Goal: Transaction & Acquisition: Purchase product/service

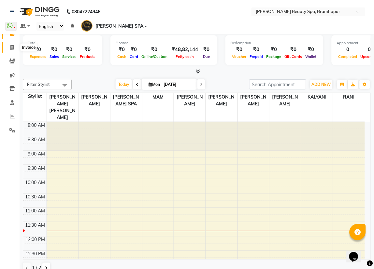
click at [9, 49] on span at bounding box center [12, 47] width 11 height 7
select select "3622"
select select "service"
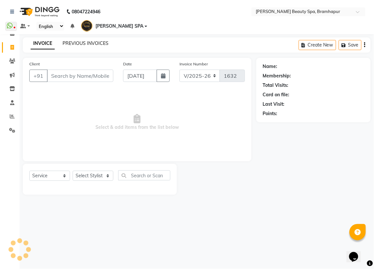
click at [71, 40] on link "PREVIOUS INVOICES" at bounding box center [86, 43] width 46 height 6
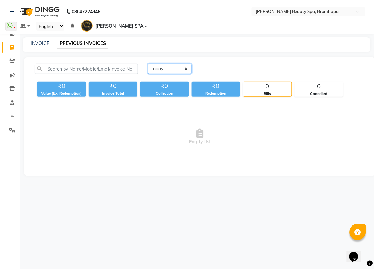
drag, startPoint x: 170, startPoint y: 60, endPoint x: 175, endPoint y: 63, distance: 5.4
click at [171, 64] on select "[DATE] [DATE] Custom Range" at bounding box center [170, 69] width 44 height 10
select select "[DATE]"
click at [148, 64] on select "[DATE] [DATE] Custom Range" at bounding box center [170, 69] width 44 height 10
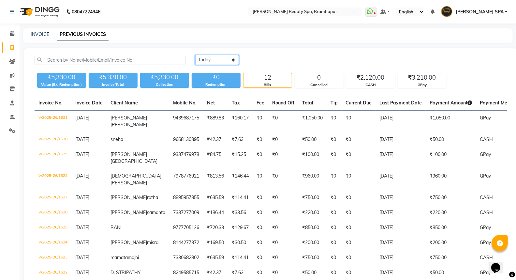
click at [224, 63] on select "[DATE] [DATE] Custom Range" at bounding box center [217, 60] width 44 height 10
drag, startPoint x: 279, startPoint y: 50, endPoint x: 245, endPoint y: 47, distance: 33.7
click at [279, 50] on div "[DATE] [DATE] Custom Range ₹5,330.00 Value (Ex. Redemption) ₹5,330.00 Invoice T…" at bounding box center [270, 191] width 493 height 287
click at [8, 116] on span at bounding box center [12, 116] width 11 height 7
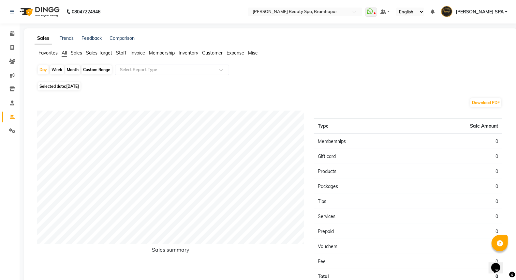
click at [120, 55] on span "Staff" at bounding box center [121, 53] width 10 height 6
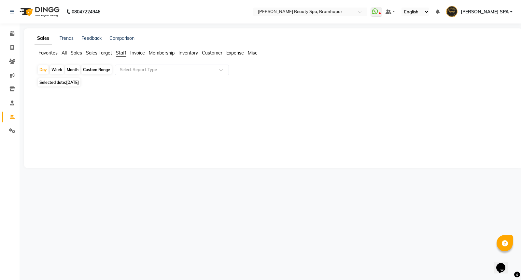
click at [70, 70] on div "Month" at bounding box center [72, 69] width 15 height 9
select select "9"
select select "2025"
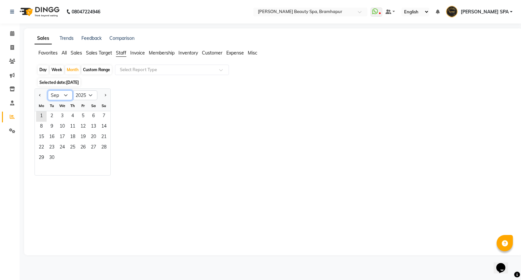
click at [65, 95] on select "Jan Feb Mar Apr May Jun [DATE] Aug Sep Oct Nov Dec" at bounding box center [60, 95] width 25 height 10
select select "8"
click at [48, 90] on select "Jan Feb Mar Apr May Jun [DATE] Aug Sep Oct Nov Dec" at bounding box center [60, 95] width 25 height 10
click at [81, 115] on span "1" at bounding box center [83, 116] width 10 height 10
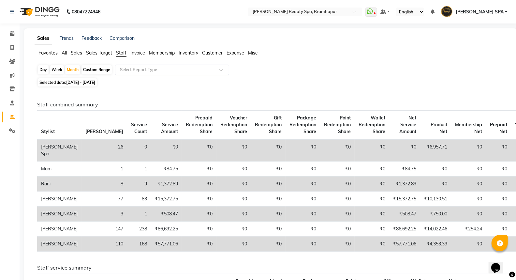
drag, startPoint x: 134, startPoint y: 65, endPoint x: 136, endPoint y: 69, distance: 4.4
click at [136, 67] on div "Select Report Type" at bounding box center [172, 70] width 114 height 10
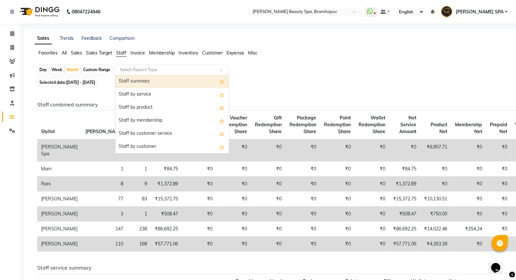
click at [146, 83] on div "Staff summary" at bounding box center [171, 81] width 113 height 13
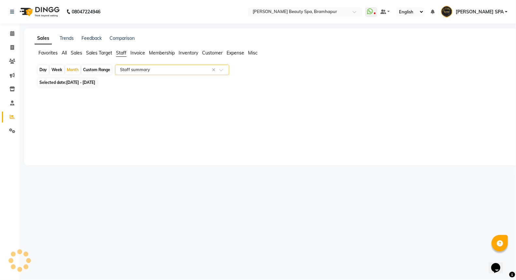
select select "full_report"
select select "csv"
click at [9, 49] on span at bounding box center [12, 47] width 11 height 7
select select "service"
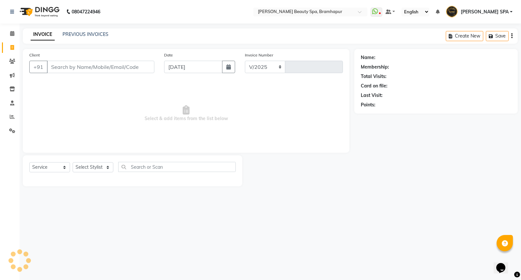
select select "3622"
type input "1632"
click at [85, 168] on select "Select Stylist [PERSON_NAME] SPA [PERSON_NAME] [PERSON_NAME] [PERSON_NAME] MAM …" at bounding box center [96, 167] width 47 height 10
click at [51, 167] on select "Select Service Product Membership Package Voucher Prepaid Gift Card" at bounding box center [49, 167] width 41 height 10
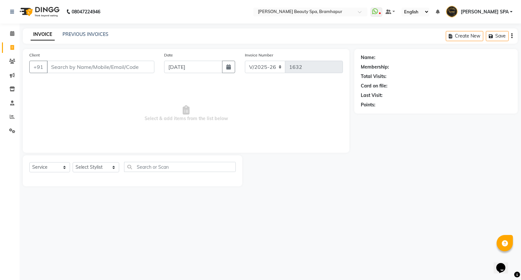
click at [91, 173] on div "Select Service Product Membership Package Voucher Prepaid Gift Card Select Styl…" at bounding box center [132, 169] width 207 height 15
click at [94, 166] on select "Select Stylist [PERSON_NAME] SPA [PERSON_NAME] [PERSON_NAME] [PERSON_NAME] MAM …" at bounding box center [96, 167] width 47 height 10
click at [54, 168] on select "Select Service Product Membership Package Voucher Prepaid Gift Card" at bounding box center [49, 167] width 41 height 10
click at [29, 162] on select "Select Service Product Membership Package Voucher Prepaid Gift Card" at bounding box center [49, 167] width 41 height 10
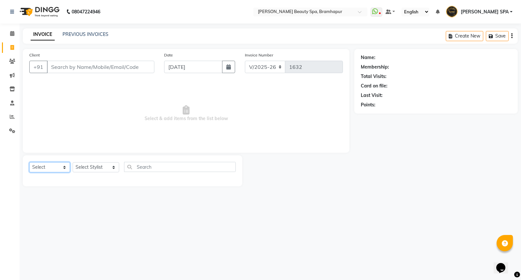
click at [51, 163] on select "Select Service Product Membership Package Voucher Prepaid Gift Card" at bounding box center [49, 167] width 41 height 10
select select "service"
click at [29, 162] on select "Select Service Product Membership Package Voucher Prepaid Gift Card" at bounding box center [49, 167] width 41 height 10
click at [92, 165] on select "Select Stylist [PERSON_NAME] SPA [PERSON_NAME] [PERSON_NAME] [PERSON_NAME] MAM …" at bounding box center [96, 167] width 47 height 10
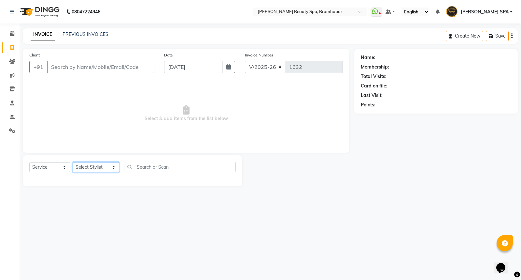
click at [103, 166] on select "Select Stylist [PERSON_NAME] SPA [PERSON_NAME] [PERSON_NAME] [PERSON_NAME] MAM …" at bounding box center [96, 167] width 47 height 10
select select "18533"
click at [73, 162] on select "Select Stylist [PERSON_NAME] SPA [PERSON_NAME] [PERSON_NAME] [PERSON_NAME] MAM …" at bounding box center [96, 167] width 47 height 10
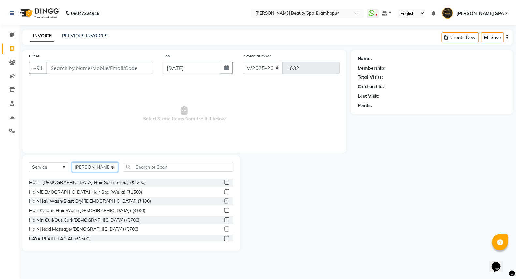
scroll to position [72, 0]
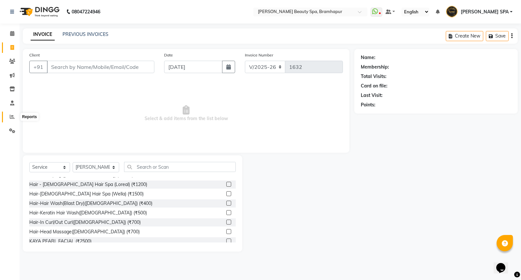
click at [12, 117] on icon at bounding box center [12, 116] width 5 height 5
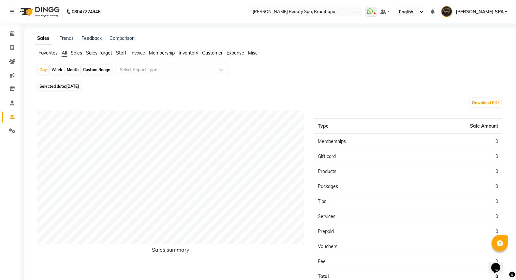
click at [121, 54] on span "Staff" at bounding box center [121, 53] width 10 height 6
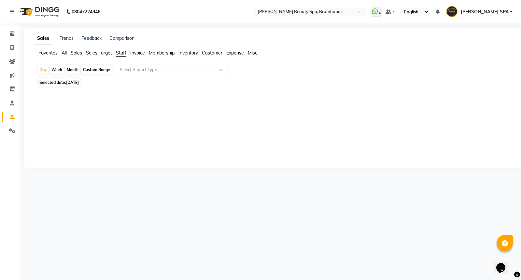
drag, startPoint x: 74, startPoint y: 70, endPoint x: 66, endPoint y: 64, distance: 9.9
click at [72, 68] on div "Month" at bounding box center [72, 69] width 15 height 9
select select "9"
select select "2025"
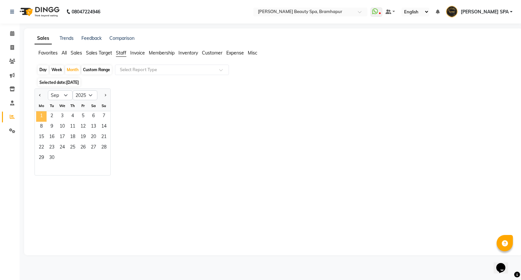
click at [43, 116] on span "1" at bounding box center [41, 116] width 10 height 10
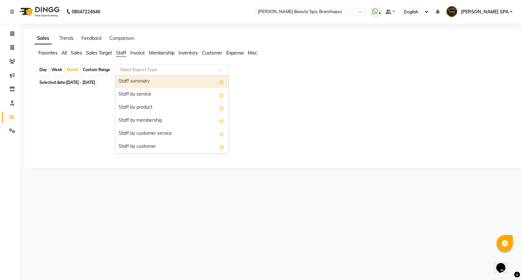
click at [145, 69] on input "text" at bounding box center [166, 69] width 94 height 7
click at [144, 80] on div "Staff summary" at bounding box center [171, 81] width 113 height 13
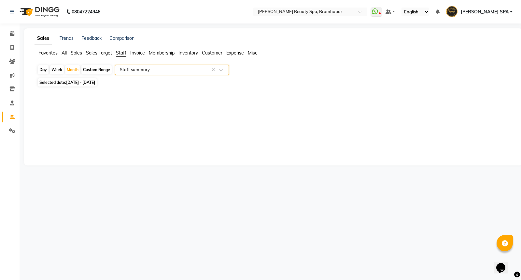
click at [124, 50] on span "Staff" at bounding box center [121, 53] width 10 height 6
click at [75, 67] on div "Month" at bounding box center [72, 69] width 15 height 9
select select "9"
select select "2025"
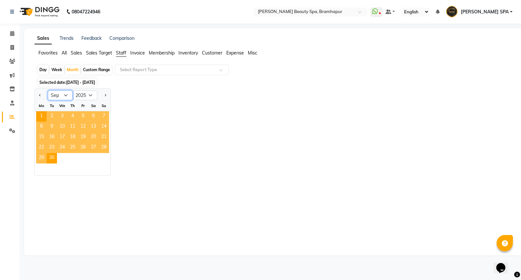
click at [64, 92] on select "Jan Feb Mar Apr May Jun [DATE] Aug Sep Oct Nov Dec" at bounding box center [60, 95] width 25 height 10
select select "8"
click at [48, 90] on select "Jan Feb Mar Apr May Jun [DATE] Aug Sep Oct Nov Dec" at bounding box center [60, 95] width 25 height 10
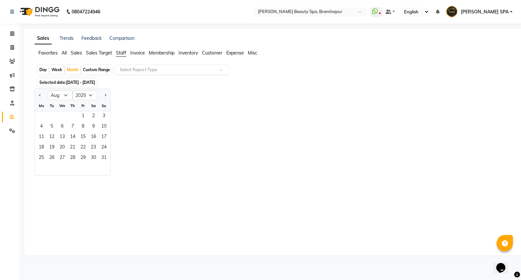
click at [136, 70] on input "text" at bounding box center [166, 69] width 94 height 7
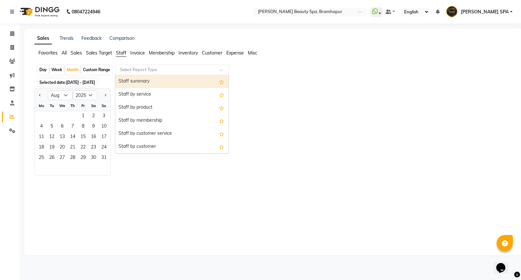
drag, startPoint x: 139, startPoint y: 82, endPoint x: 127, endPoint y: 78, distance: 12.4
click at [137, 79] on div "Staff summary" at bounding box center [171, 81] width 113 height 13
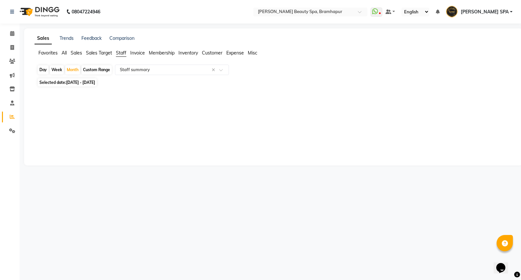
click at [88, 81] on span "[DATE] - [DATE]" at bounding box center [80, 82] width 29 height 5
select select "9"
select select "2025"
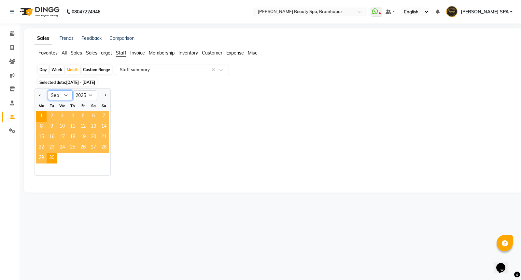
click at [56, 97] on select "Jan Feb Mar Apr May Jun [DATE] Aug Sep Oct Nov Dec" at bounding box center [60, 95] width 25 height 10
select select "8"
click at [48, 90] on select "Jan Feb Mar Apr May Jun [DATE] Aug Sep Oct Nov Dec" at bounding box center [60, 95] width 25 height 10
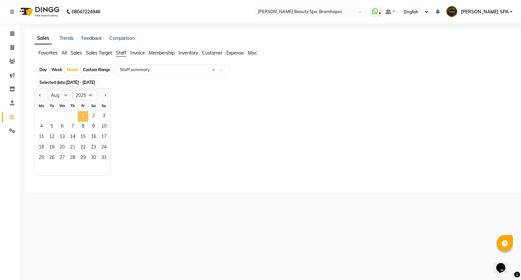
click at [85, 115] on span "1" at bounding box center [83, 116] width 10 height 10
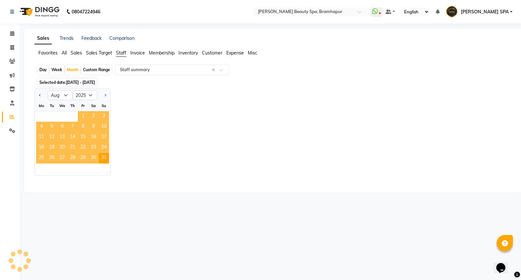
select select "full_report"
select select "csv"
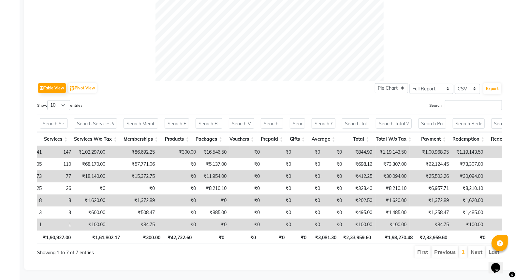
scroll to position [0, 201]
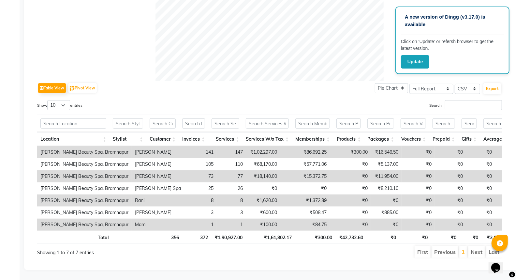
drag, startPoint x: 309, startPoint y: 78, endPoint x: 249, endPoint y: 85, distance: 59.7
click at [306, 81] on div "Table View Pivot View Pie Chart Bar Chart Select Full Report Filtered Report Se…" at bounding box center [269, 88] width 465 height 14
click at [217, 170] on td "77" at bounding box center [231, 176] width 29 height 12
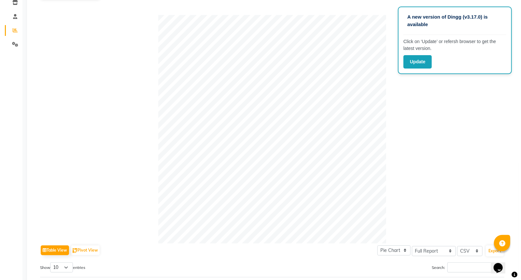
scroll to position [0, 0]
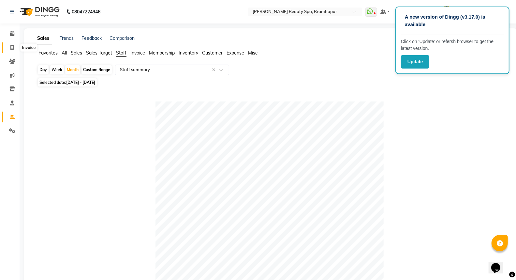
click at [12, 48] on icon at bounding box center [12, 47] width 4 height 5
select select "service"
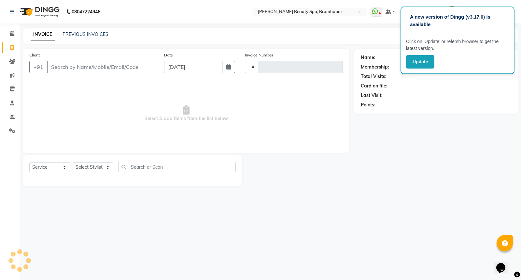
type input "1632"
select select "3622"
click at [84, 169] on select "Select Stylist [PERSON_NAME] SPA [PERSON_NAME] [PERSON_NAME] [PERSON_NAME] MAM …" at bounding box center [96, 167] width 47 height 10
click at [202, 206] on div "A new version of Dingg (v3.17.0) is available Click on ‘Update’ or refersh brow…" at bounding box center [260, 140] width 521 height 280
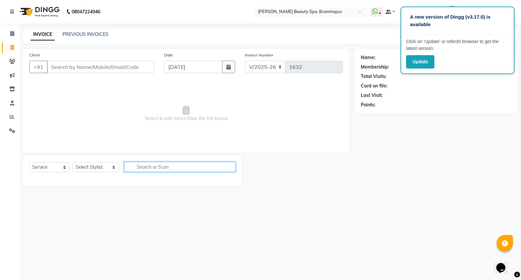
click at [150, 168] on input "text" at bounding box center [180, 167] width 112 height 10
click at [113, 224] on div "A new version of Dingg (v3.17.0) is available Click on ‘Update’ or refersh brow…" at bounding box center [260, 140] width 521 height 280
click at [374, 60] on button "Update" at bounding box center [420, 61] width 28 height 13
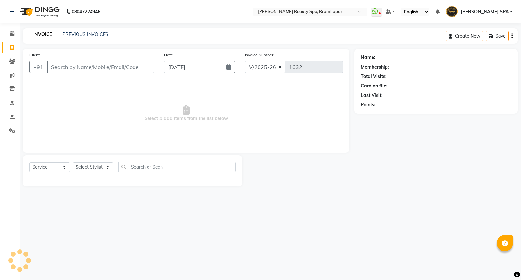
select select "3622"
select select "service"
drag, startPoint x: 330, startPoint y: 201, endPoint x: 328, endPoint y: 210, distance: 8.6
click at [330, 208] on div "08047224946 Select Location × Ananya Beauty Spa, Bramhapur WhatsApp Status ✕ St…" at bounding box center [260, 140] width 521 height 280
click at [62, 69] on input "Client" at bounding box center [101, 67] width 108 height 12
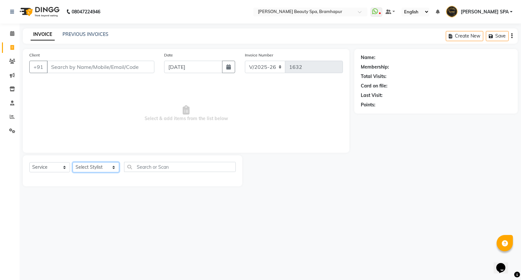
click at [85, 168] on select "Select Stylist [PERSON_NAME] SPA [PERSON_NAME] [PERSON_NAME] [PERSON_NAME] MAM …" at bounding box center [96, 167] width 47 height 10
select select "89799"
click at [73, 162] on select "Select Stylist [PERSON_NAME] SPA [PERSON_NAME] [PERSON_NAME] [PERSON_NAME] MAM …" at bounding box center [96, 167] width 47 height 10
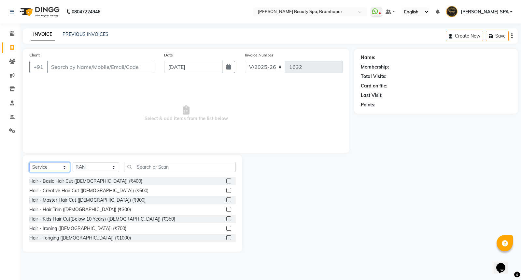
drag, startPoint x: 46, startPoint y: 168, endPoint x: 69, endPoint y: 167, distance: 22.8
click at [47, 168] on select "Select Service Product Membership Package Voucher Prepaid Gift Card" at bounding box center [49, 167] width 41 height 10
click at [29, 162] on select "Select Service Product Membership Package Voucher Prepaid Gift Card" at bounding box center [49, 167] width 41 height 10
click at [145, 162] on input "text" at bounding box center [180, 167] width 112 height 10
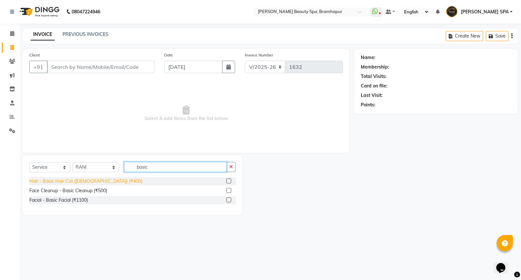
type input "basic"
click at [73, 182] on div "Hair - Basic Hair Cut ([DEMOGRAPHIC_DATA]) (₹400)" at bounding box center [85, 181] width 113 height 7
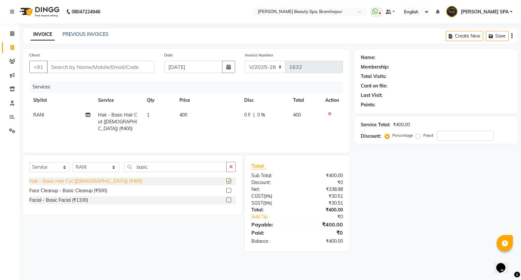
checkbox input "false"
click at [190, 110] on td "400" at bounding box center [208, 122] width 65 height 28
select select "89799"
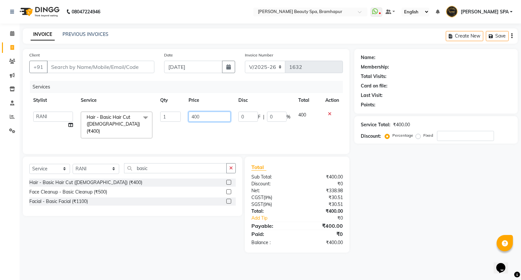
click at [202, 117] on input "400" at bounding box center [210, 116] width 42 height 10
type input "4"
type input "6"
type input "350"
click at [409, 197] on div "Name: Membership: Total Visits: Card on file: Last Visit: Points: Service Total…" at bounding box center [439, 150] width 168 height 203
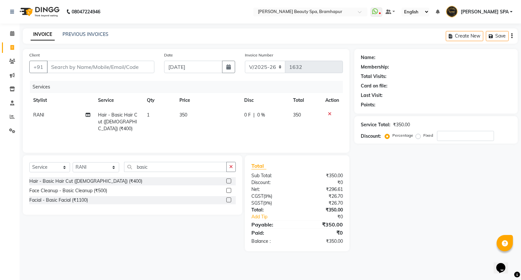
click at [258, 113] on span "0 %" at bounding box center [261, 114] width 8 height 7
select select "89799"
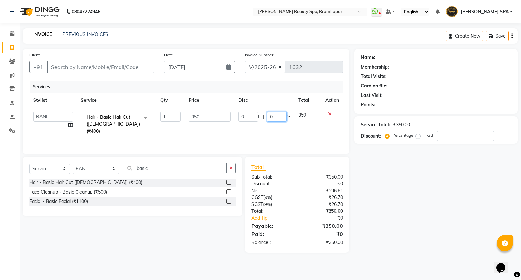
click at [276, 113] on input "0" at bounding box center [277, 116] width 20 height 10
type input "10"
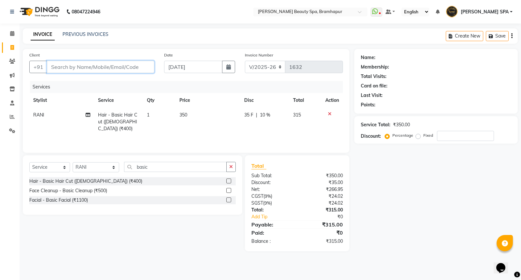
click at [111, 67] on input "Client" at bounding box center [101, 67] width 108 height 12
click at [50, 166] on select "Select Service Product Membership Package Voucher Prepaid Gift Card" at bounding box center [49, 167] width 41 height 10
click at [29, 162] on select "Select Service Product Membership Package Voucher Prepaid Gift Card" at bounding box center [49, 167] width 41 height 10
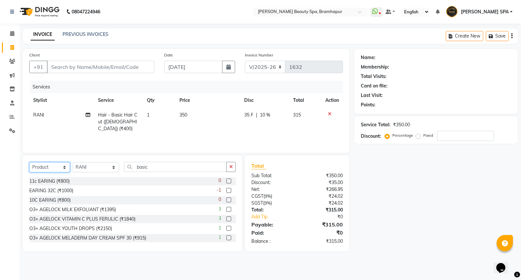
click at [56, 165] on select "Select Service Product Membership Package Voucher Prepaid Gift Card" at bounding box center [49, 167] width 41 height 10
click at [29, 162] on select "Select Service Product Membership Package Voucher Prepaid Gift Card" at bounding box center [49, 167] width 41 height 10
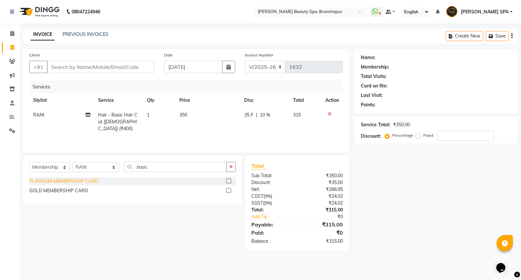
click at [70, 183] on div "PLATINUM MEMBERSHIP CARD" at bounding box center [63, 181] width 69 height 7
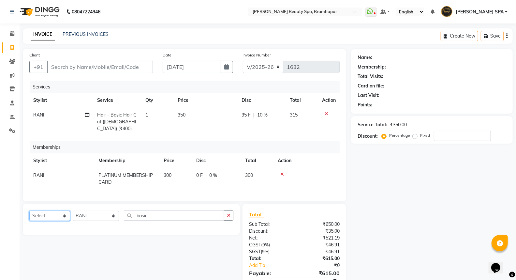
click at [60, 214] on select "Select Service Product Package Voucher Prepaid Gift Card" at bounding box center [49, 216] width 41 height 10
click at [52, 219] on select "Select Service Product Package Voucher Prepaid Gift Card" at bounding box center [49, 216] width 41 height 10
drag, startPoint x: 282, startPoint y: 167, endPoint x: 273, endPoint y: 174, distance: 11.6
click at [281, 172] on icon at bounding box center [282, 174] width 4 height 5
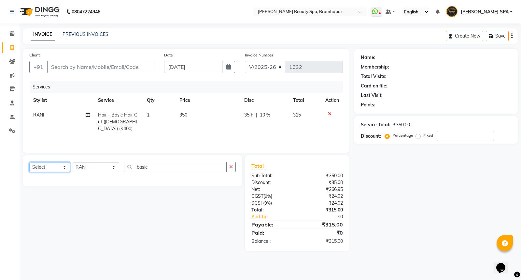
click at [61, 168] on select "Select Service Product Membership Package Voucher Prepaid Gift Card" at bounding box center [49, 167] width 41 height 10
click at [29, 162] on select "Select Service Product Membership Package Voucher Prepaid Gift Card" at bounding box center [49, 167] width 41 height 10
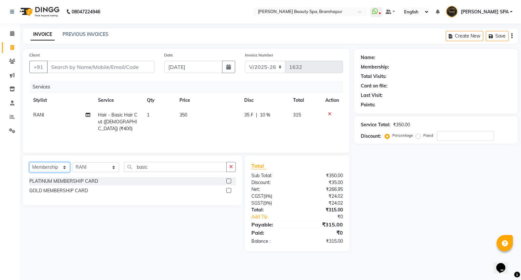
click at [51, 166] on select "Select Service Product Membership Package Voucher Prepaid Gift Card" at bounding box center [49, 167] width 41 height 10
select select "product"
click at [29, 162] on select "Select Service Product Membership Package Voucher Prepaid Gift Card" at bounding box center [49, 167] width 41 height 10
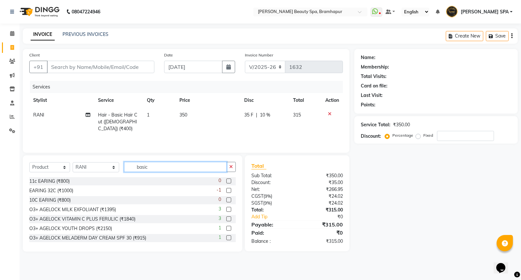
click at [158, 168] on input "basic" at bounding box center [175, 167] width 103 height 10
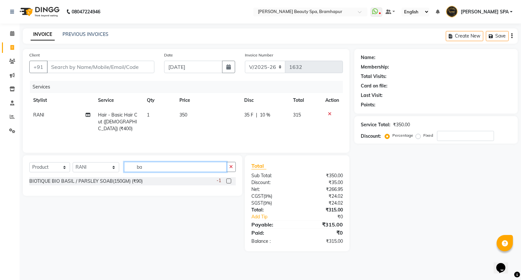
type input "b"
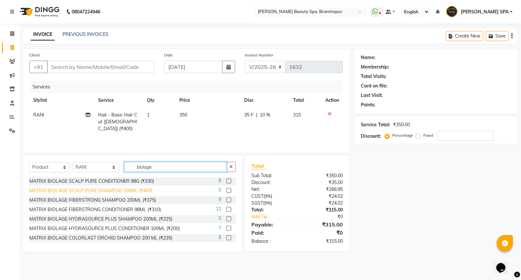
type input "biolage"
click at [106, 191] on div "MATRIX BIOLAGE SCALP PURE SHAMPOO 200ML (₹400)" at bounding box center [90, 190] width 123 height 7
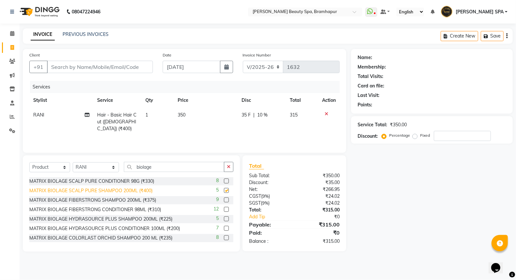
checkbox input "false"
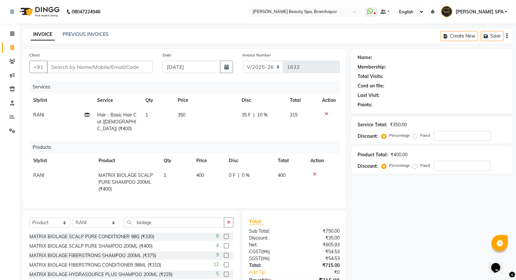
click at [207, 168] on td "400" at bounding box center [208, 182] width 33 height 28
select select "89799"
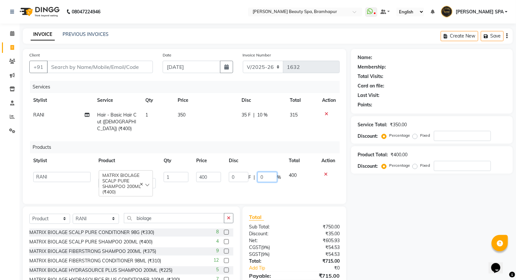
click at [264, 172] on input "0" at bounding box center [267, 177] width 20 height 10
type input "05"
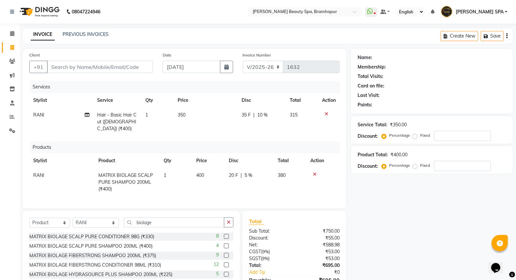
drag, startPoint x: 391, startPoint y: 193, endPoint x: 405, endPoint y: 188, distance: 14.5
click at [405, 188] on div "Name: Membership: Total Visits: Card on file: Last Visit: Points: Service Total…" at bounding box center [434, 178] width 167 height 258
click at [98, 60] on div "Client +91" at bounding box center [90, 64] width 133 height 27
click at [102, 66] on input "Client" at bounding box center [100, 67] width 106 height 12
type input "8"
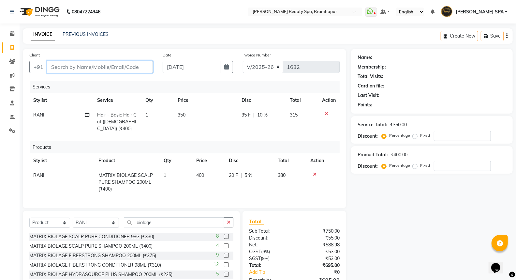
type input "0"
type input "8249330609"
click at [137, 69] on span "Add Client" at bounding box center [136, 67] width 26 height 7
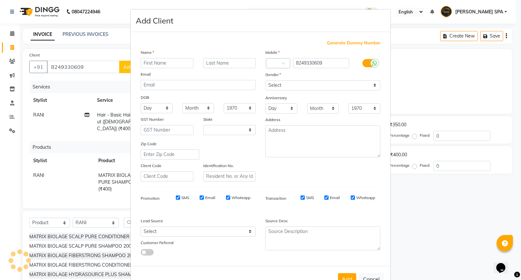
select select "29"
click at [157, 59] on input "text" at bounding box center [167, 63] width 53 height 10
click at [207, 63] on input "text" at bounding box center [229, 63] width 53 height 10
drag, startPoint x: 153, startPoint y: 108, endPoint x: 158, endPoint y: 112, distance: 6.0
click at [157, 110] on select "Day 01 02 03 04 05 06 07 08 09 10 11 12 13 14 15 16 17 18 19 20 21 22 23 24 25 …" at bounding box center [157, 108] width 32 height 10
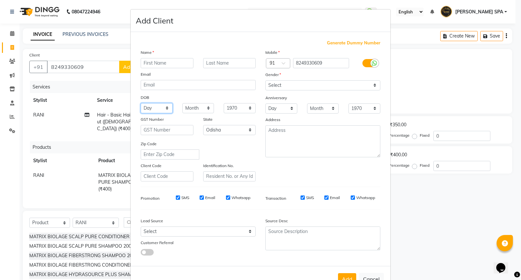
select select "05"
click at [141, 103] on select "Day 01 02 03 04 05 06 07 08 09 10 11 12 13 14 15 16 17 18 19 20 21 22 23 24 25 …" at bounding box center [157, 108] width 32 height 10
drag, startPoint x: 192, startPoint y: 110, endPoint x: 193, endPoint y: 116, distance: 6.4
click at [193, 116] on div "Name Email DOB Day 01 02 03 04 05 06 07 08 09 10 11 12 13 14 15 16 17 18 19 20 …" at bounding box center [198, 115] width 125 height 132
select select "04"
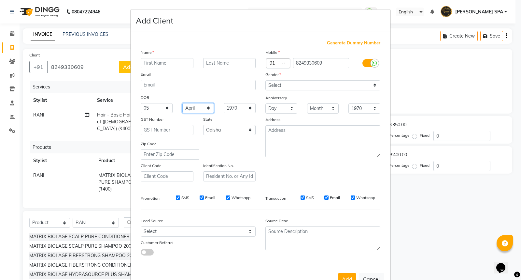
click at [182, 103] on select "Month January February March April May June July August September October Novem…" at bounding box center [198, 108] width 32 height 10
click at [232, 105] on select "1940 1941 1942 1943 1944 1945 1946 1947 1948 1949 1950 1951 1952 1953 1954 1955…" at bounding box center [240, 108] width 32 height 10
select select "1956"
click at [224, 103] on select "1940 1941 1942 1943 1944 1945 1946 1947 1948 1949 1950 1951 1952 1953 1954 1955…" at bounding box center [240, 108] width 32 height 10
drag, startPoint x: 278, startPoint y: 83, endPoint x: 276, endPoint y: 90, distance: 6.9
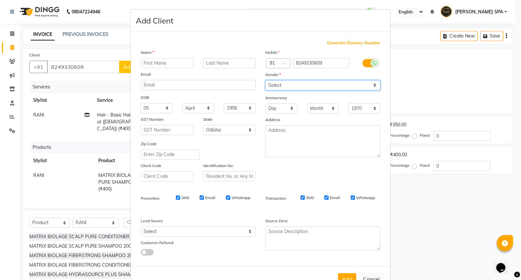
click at [277, 87] on select "Select Male Female Other Prefer Not To Say" at bounding box center [323, 85] width 115 height 10
select select "female"
click at [266, 80] on select "Select Male Female Other Prefer Not To Say" at bounding box center [323, 85] width 115 height 10
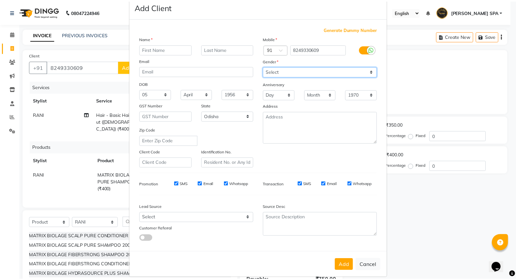
scroll to position [21, 0]
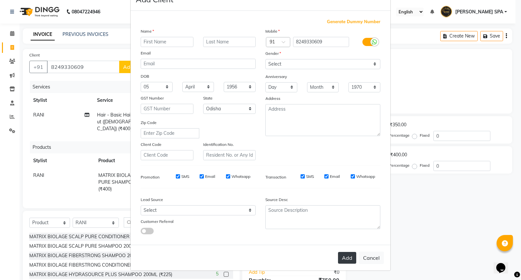
click at [349, 258] on button "Add" at bounding box center [347, 258] width 18 height 12
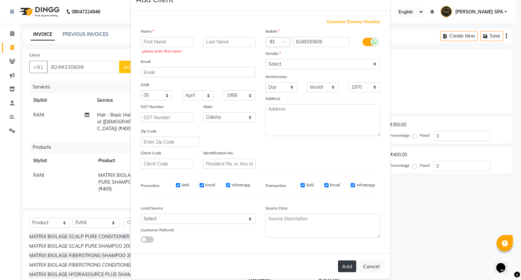
click at [344, 269] on button "Add" at bounding box center [347, 266] width 18 height 12
click at [173, 36] on div "Name" at bounding box center [198, 32] width 125 height 9
click at [164, 39] on input "text" at bounding box center [167, 42] width 53 height 10
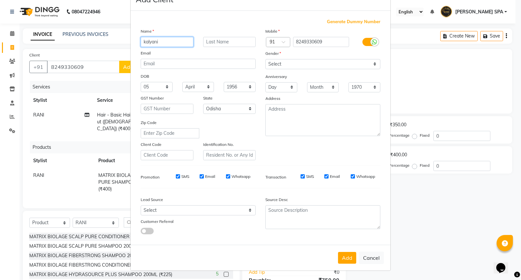
type input "kalyani"
click at [211, 45] on input "text" at bounding box center [229, 42] width 53 height 10
type input "satapathy"
click at [348, 256] on button "Add" at bounding box center [347, 258] width 18 height 12
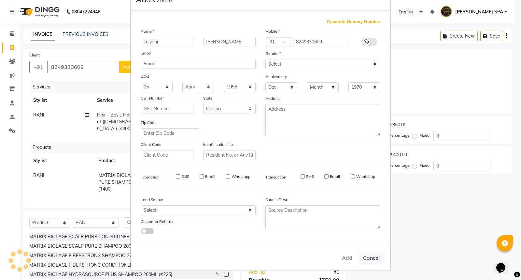
select select
select select "null"
select select
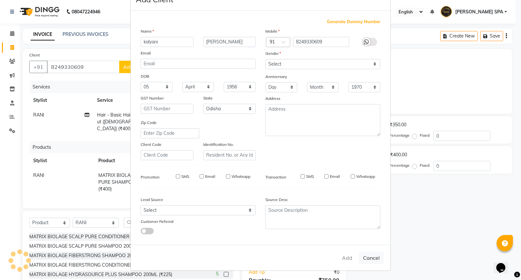
select select
checkbox input "false"
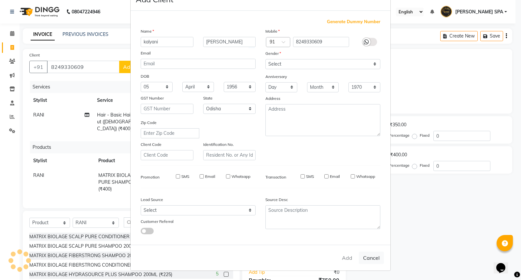
checkbox input "false"
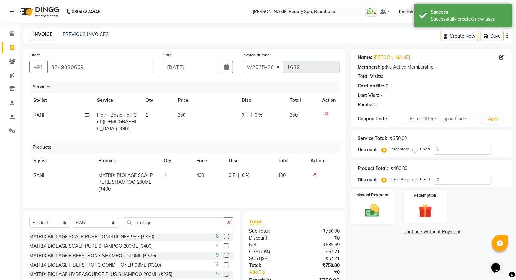
click at [369, 211] on img at bounding box center [372, 210] width 23 height 17
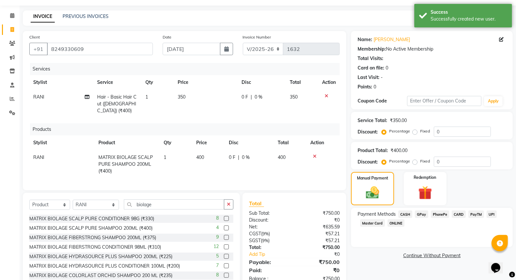
scroll to position [35, 0]
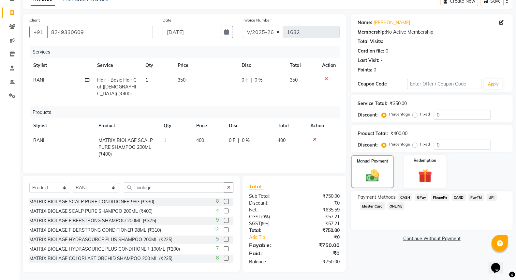
click at [411, 196] on span "CASH" at bounding box center [405, 196] width 14 height 7
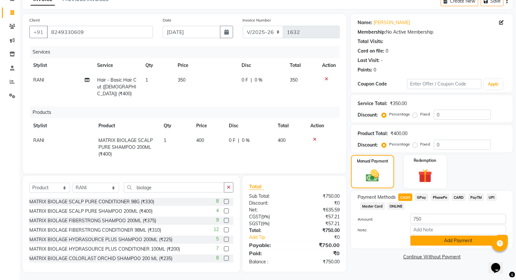
click at [447, 243] on button "Add Payment" at bounding box center [458, 240] width 96 height 10
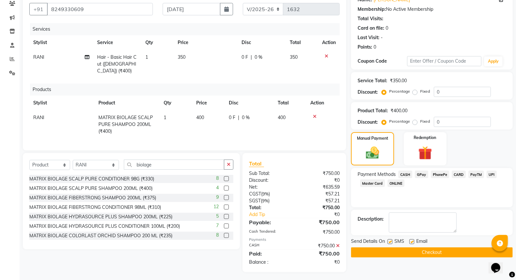
scroll to position [22, 0]
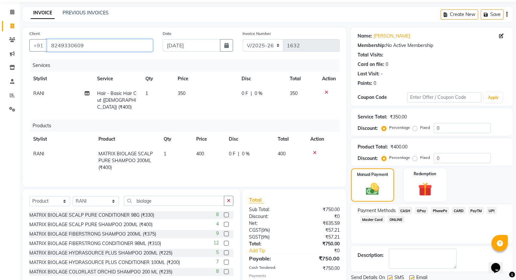
click at [108, 69] on div "Client +91 8249330609 Date 01-09-2025 Invoice Number V/2025 V/2025-26 1632 Serv…" at bounding box center [184, 106] width 323 height 159
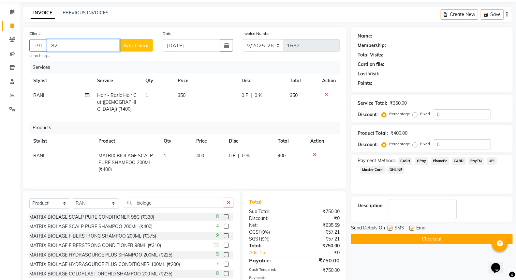
type input "8"
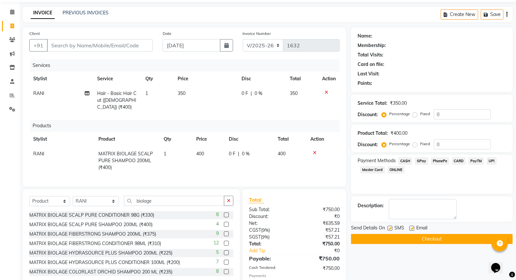
click at [325, 91] on icon at bounding box center [327, 92] width 4 height 5
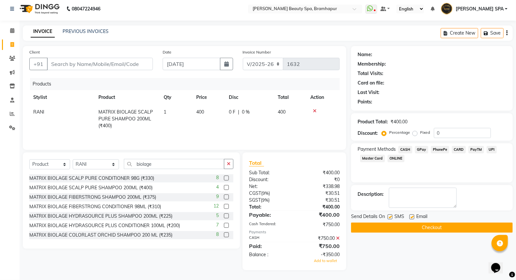
click at [313, 109] on icon at bounding box center [315, 111] width 4 height 5
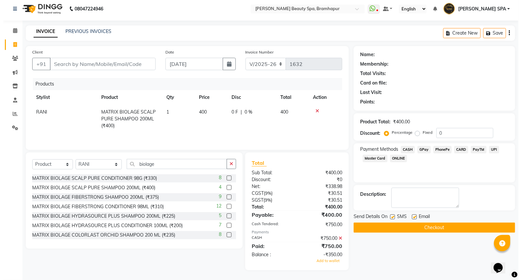
scroll to position [0, 0]
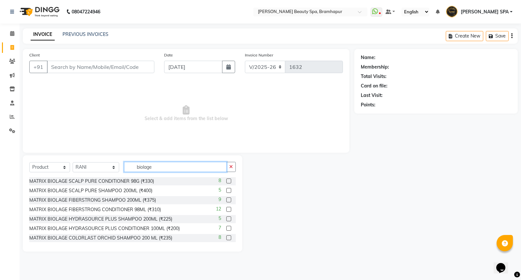
click at [165, 164] on input "biolage" at bounding box center [175, 167] width 103 height 10
type input "b"
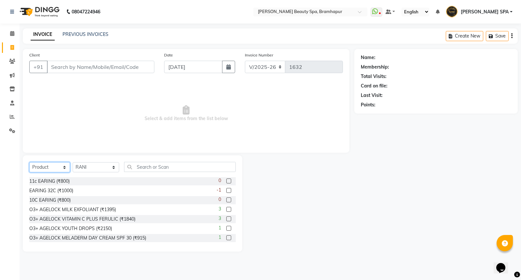
click at [52, 168] on select "Select Service Product Membership Package Voucher Prepaid Gift Card" at bounding box center [49, 167] width 41 height 10
select select "service"
click at [29, 162] on select "Select Service Product Membership Package Voucher Prepaid Gift Card" at bounding box center [49, 167] width 41 height 10
